Goal: Obtain resource: Download file/media

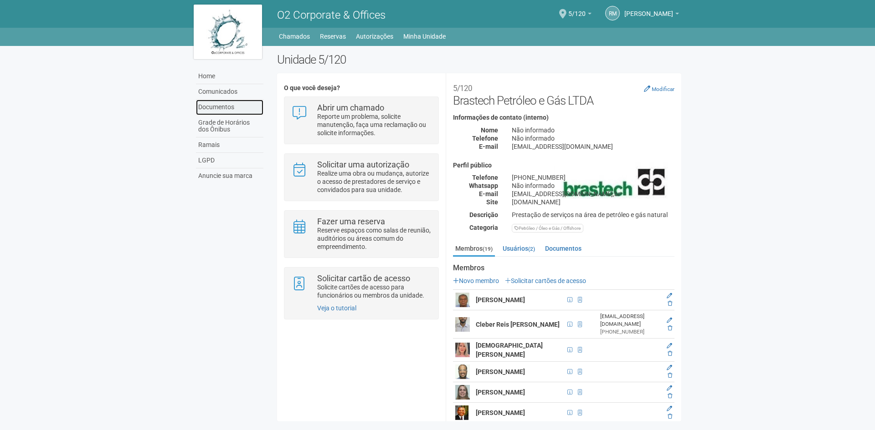
click at [215, 106] on link "Documentos" at bounding box center [229, 107] width 67 height 15
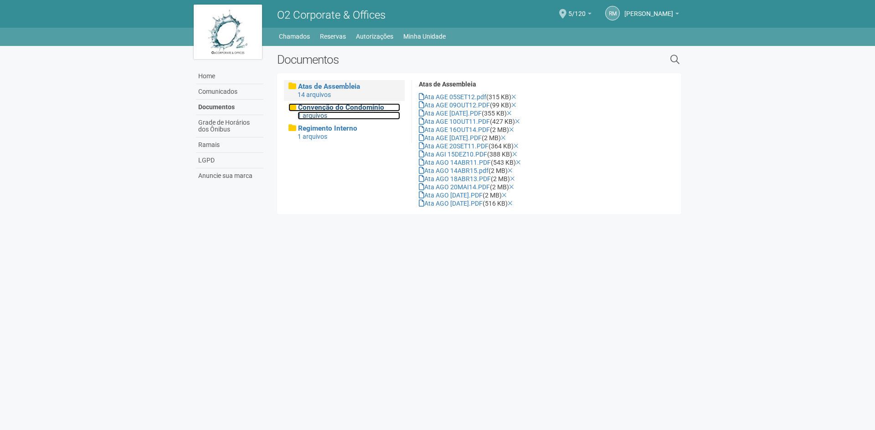
click at [359, 108] on span "Convenção do Condomínio" at bounding box center [341, 107] width 86 height 8
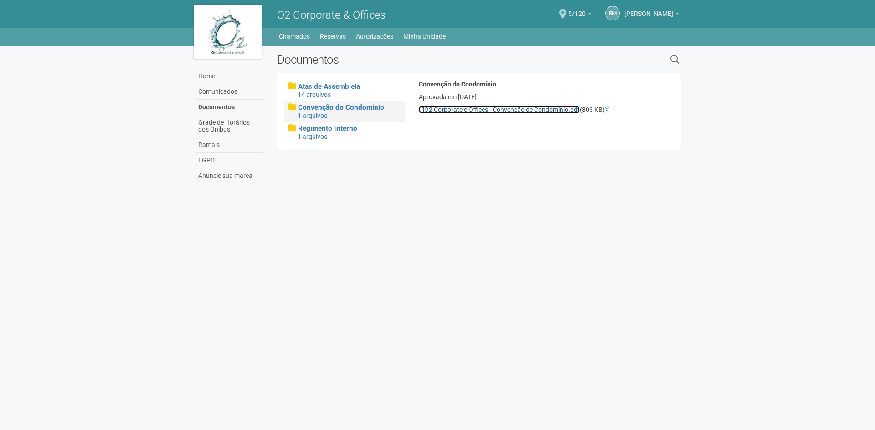
click at [490, 110] on link "O2 Corporate e Offices - Convenção de Condomínio.pdf" at bounding box center [499, 109] width 161 height 7
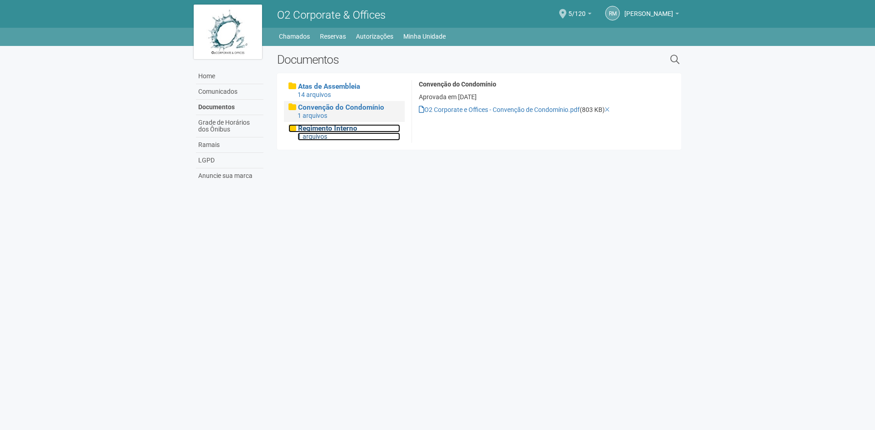
click at [339, 133] on div "1 arquivos" at bounding box center [348, 137] width 102 height 8
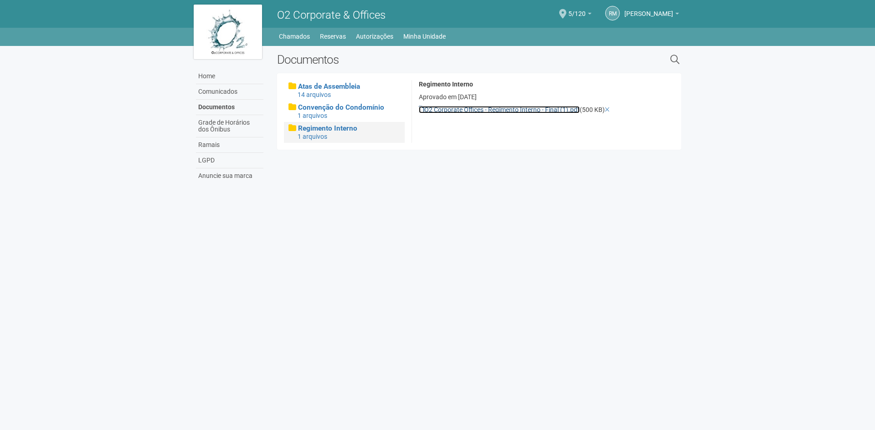
click at [457, 108] on link "O2 Corporate Offices - Regimento Interno - Final (1).pdf" at bounding box center [499, 109] width 161 height 7
